Goal: Obtain resource: Download file/media

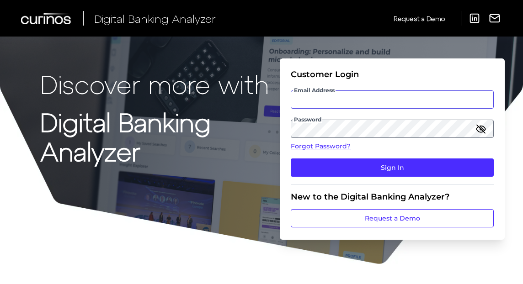
type input "[EMAIL_ADDRESS][DOMAIN_NAME]"
click at [338, 100] on input "[EMAIL_ADDRESS][DOMAIN_NAME]" at bounding box center [392, 99] width 203 height 18
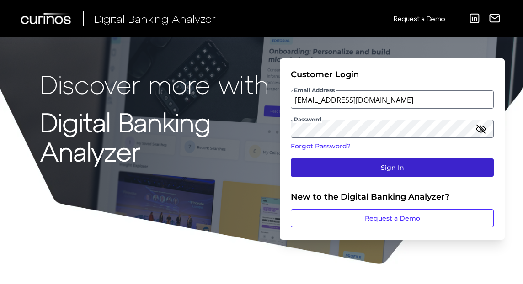
click at [382, 164] on button "Sign In" at bounding box center [392, 168] width 203 height 18
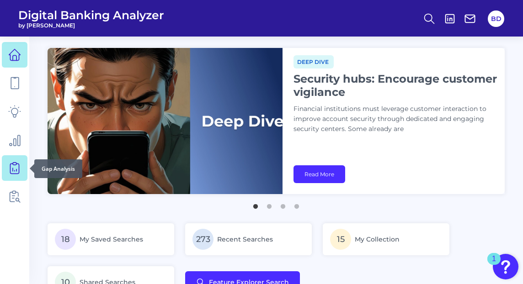
click at [16, 169] on icon at bounding box center [14, 168] width 13 height 13
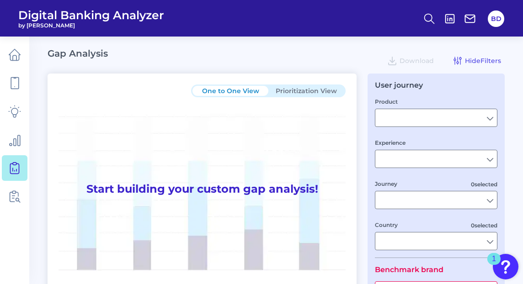
type input "Checking / Current Account"
type input "Mobile Servicing"
type input "Pre-Login Area, New Customer Onboarding, Login & Authentication, Accounts and t…"
type input "[GEOGRAPHIC_DATA]"
type input "All Select individual brands"
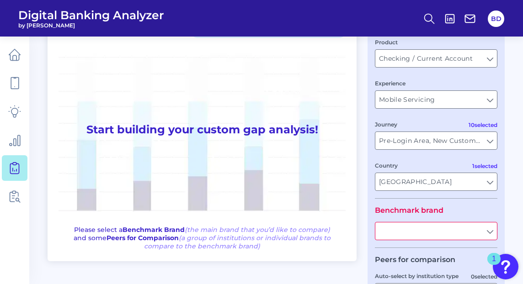
type input "All Journeys"
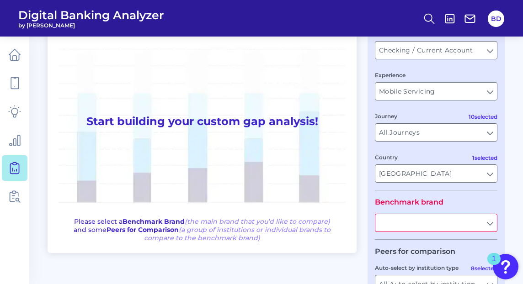
scroll to position [68, 0]
click at [450, 226] on input "text" at bounding box center [436, 222] width 122 height 17
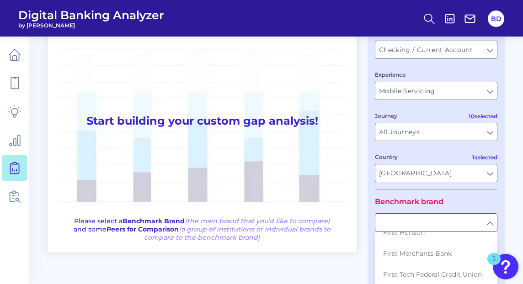
scroll to position [839, 0]
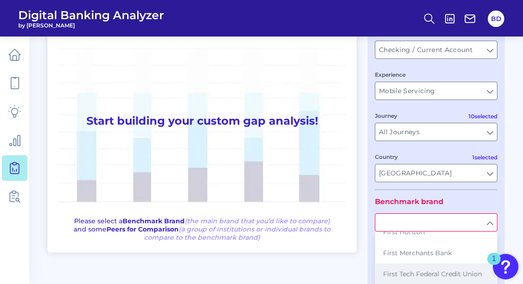
click at [397, 270] on span "First Tech Federal Credit Union" at bounding box center [432, 274] width 99 height 8
type input "First Tech Federal Credit Union"
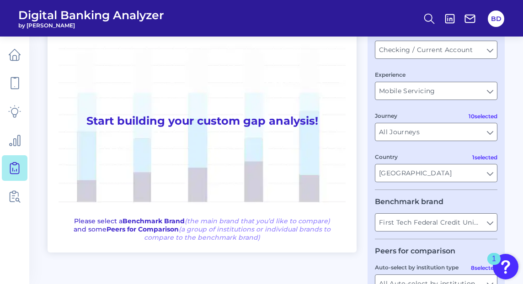
click at [367, 231] on div "User journey Product Checking / Current Account Checking / Current Account Expe…" at bounding box center [435, 188] width 137 height 367
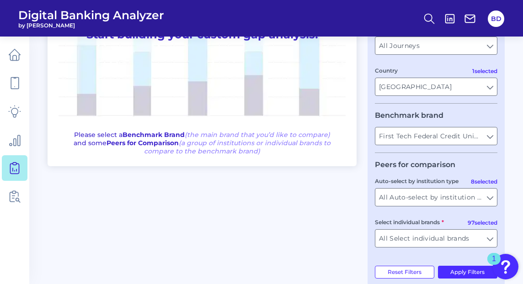
scroll to position [173, 0]
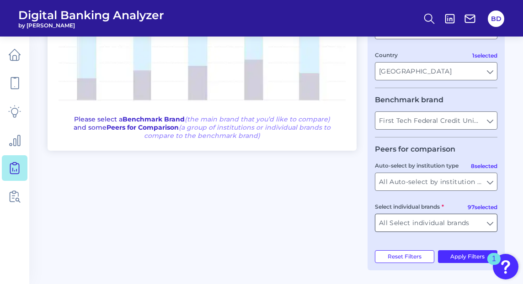
click at [487, 224] on input "All Select individual brands" at bounding box center [436, 222] width 122 height 17
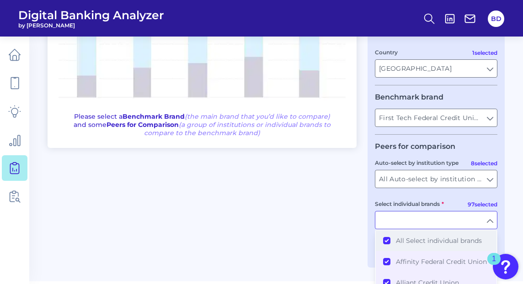
click at [385, 243] on button "All Select individual brands" at bounding box center [436, 240] width 121 height 21
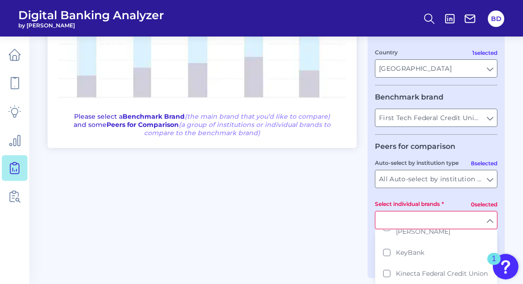
scroll to position [1038, 0]
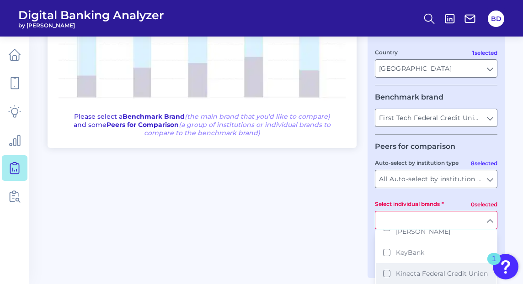
click at [387, 263] on button "Kinecta Federal Credit Union" at bounding box center [436, 273] width 121 height 21
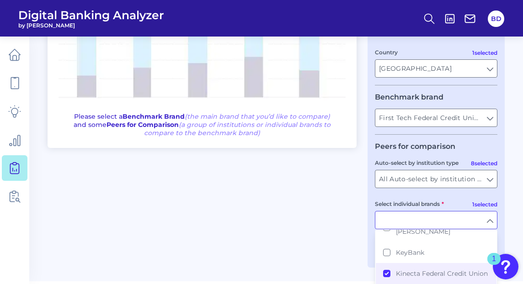
click at [344, 230] on div "One to One View Prioritization View Start building your custom gap analysis! Pl…" at bounding box center [276, 84] width 457 height 367
type input "Kinecta Federal Credit Union"
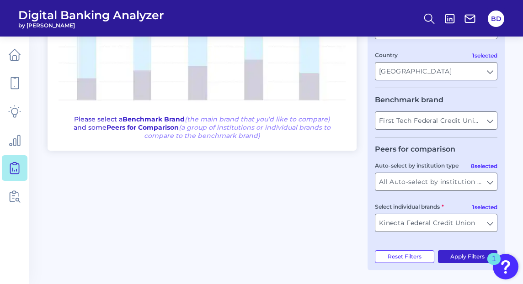
click at [461, 257] on button "Apply Filters" at bounding box center [468, 256] width 60 height 13
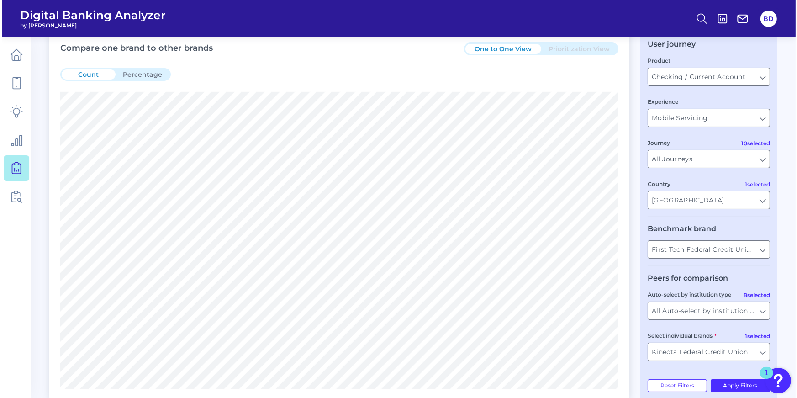
scroll to position [0, 0]
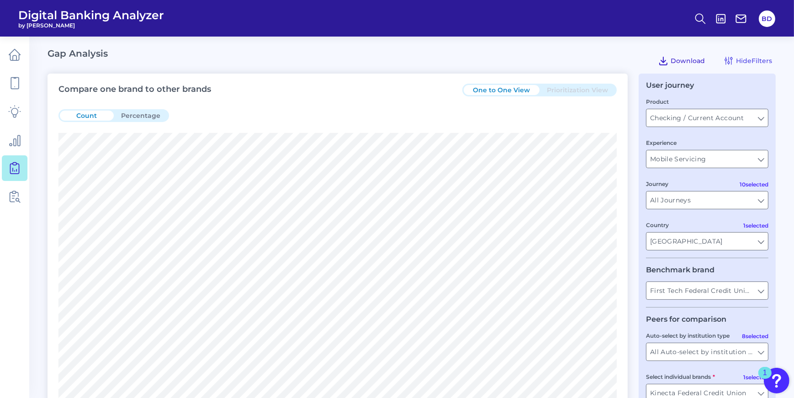
click at [526, 64] on button "Download" at bounding box center [681, 60] width 54 height 15
click at [526, 62] on span "Download" at bounding box center [688, 61] width 34 height 8
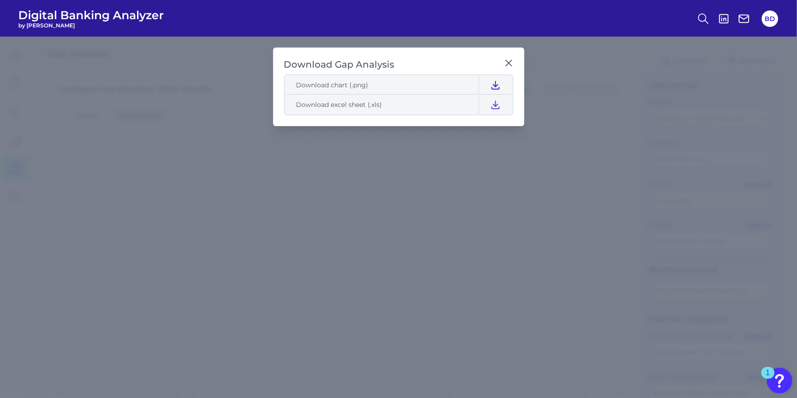
click at [495, 82] on icon at bounding box center [495, 85] width 11 height 11
